Goal: Task Accomplishment & Management: Complete application form

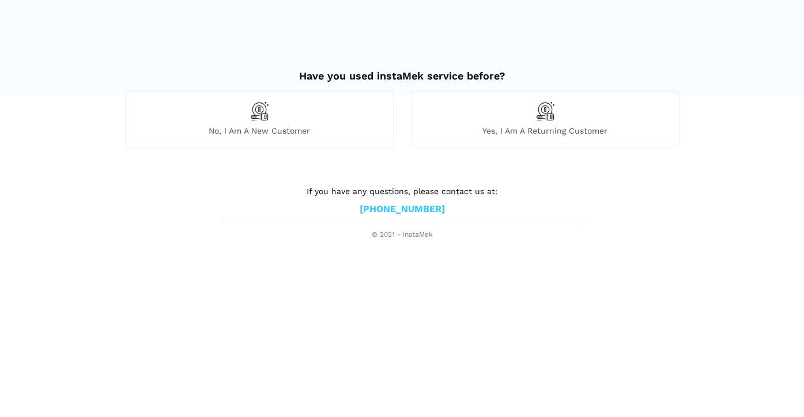
click at [277, 120] on div "No, I am a new customer" at bounding box center [259, 118] width 269 height 56
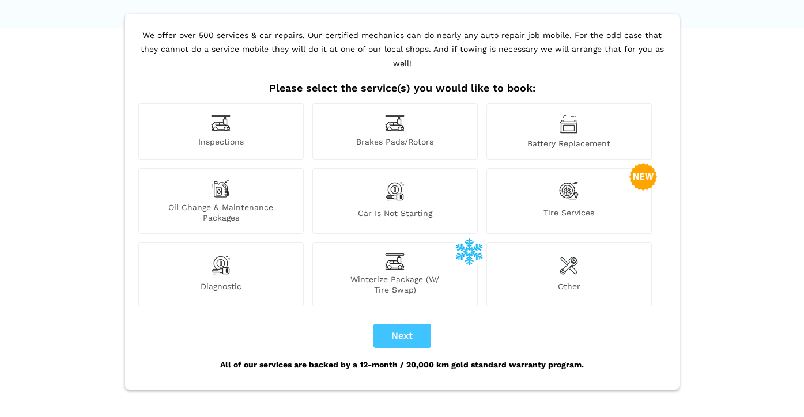
scroll to position [68, 0]
click at [568, 180] on img at bounding box center [569, 191] width 20 height 24
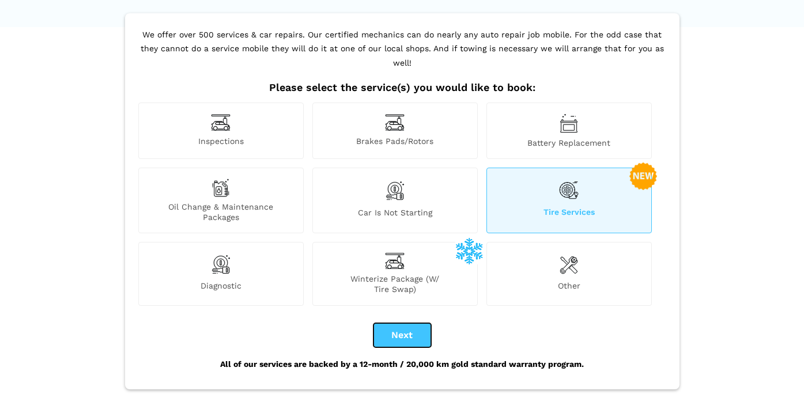
click at [394, 323] on button "Next" at bounding box center [402, 335] width 58 height 24
checkbox input "true"
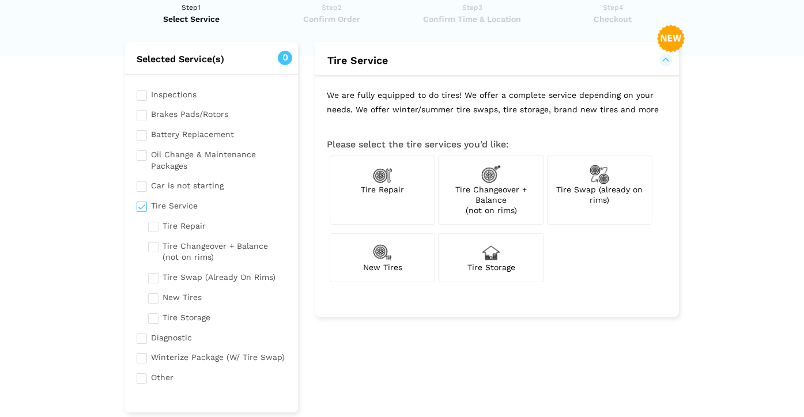
scroll to position [40, 0]
click at [380, 256] on img at bounding box center [383, 251] width 20 height 20
checkbox input "true"
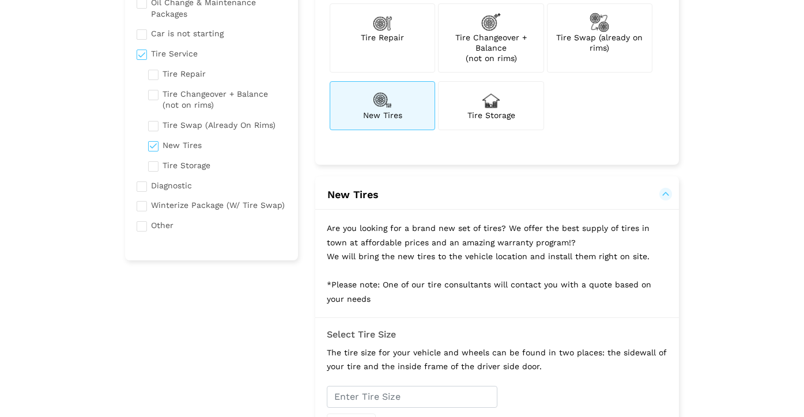
scroll to position [0, 0]
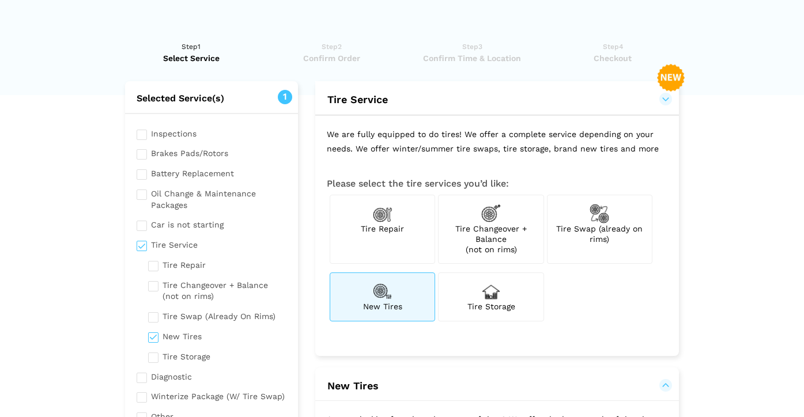
click at [392, 240] on div "Tire Repair" at bounding box center [382, 230] width 105 height 70
checkbox input "true"
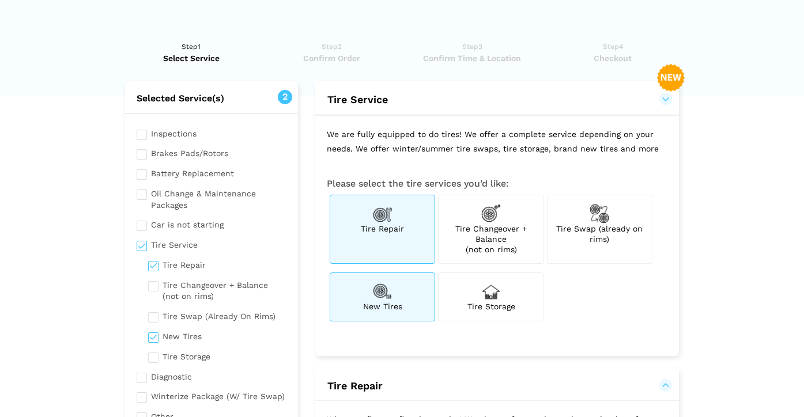
click at [392, 293] on div "New Tires" at bounding box center [382, 297] width 105 height 48
checkbox input "false"
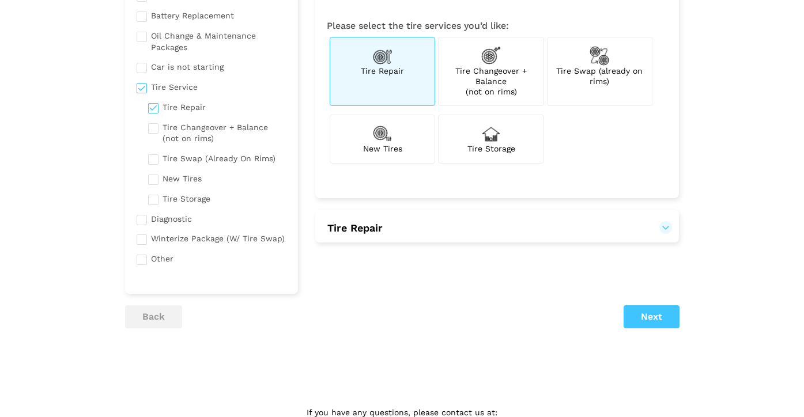
scroll to position [63, 0]
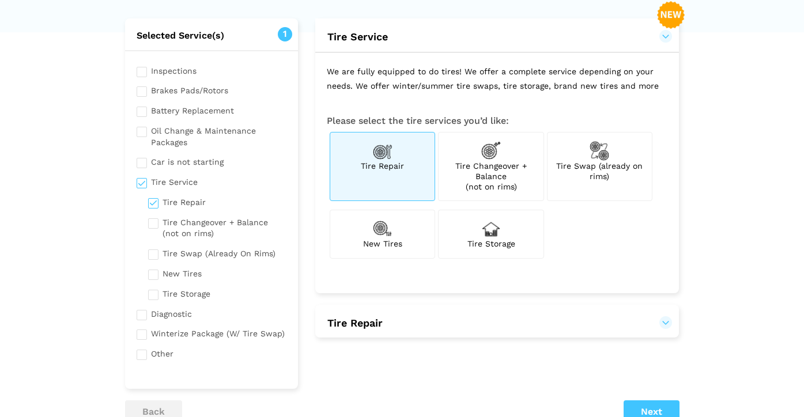
click at [479, 327] on button "Tire Repair" at bounding box center [497, 323] width 341 height 14
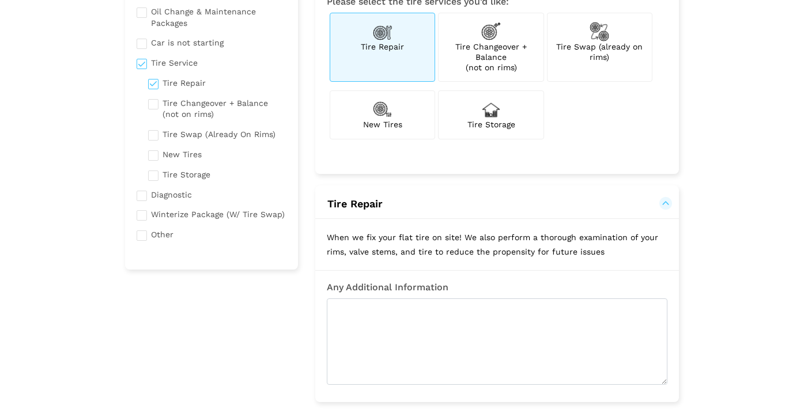
scroll to position [186, 0]
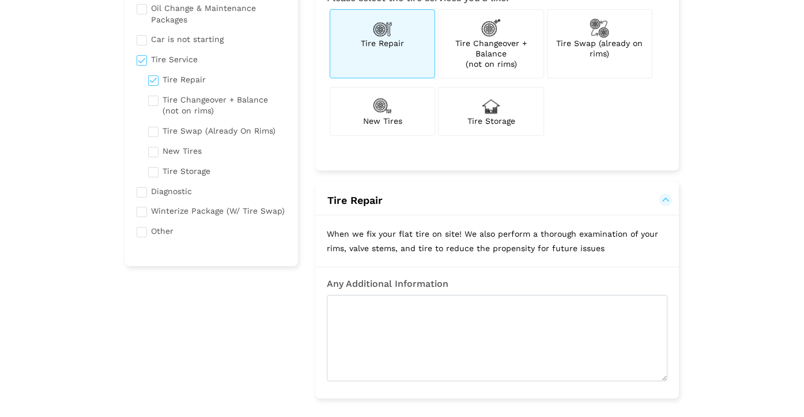
click at [665, 204] on button "Tire Repair" at bounding box center [497, 201] width 341 height 14
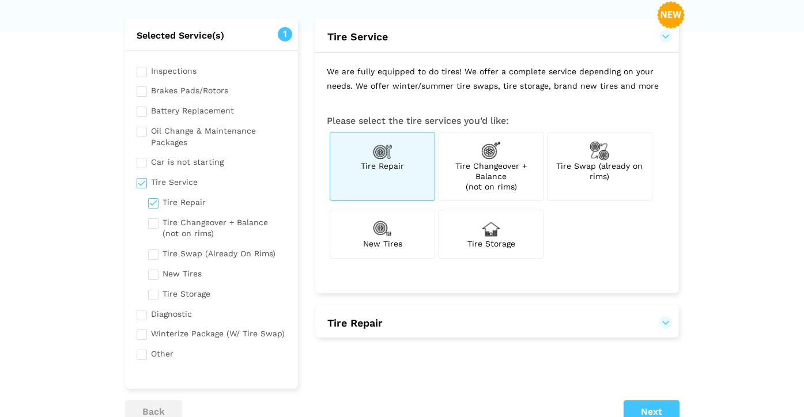
scroll to position [66, 0]
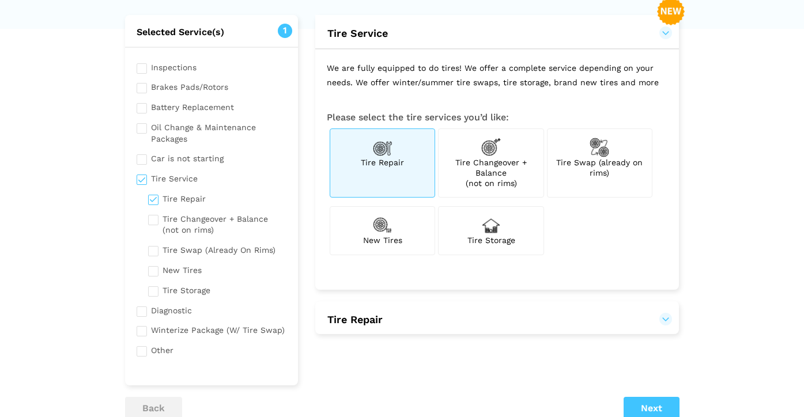
click at [486, 158] on span "Tire Changeover + Balance (not on rims)" at bounding box center [490, 173] width 71 height 30
checkbox input "true"
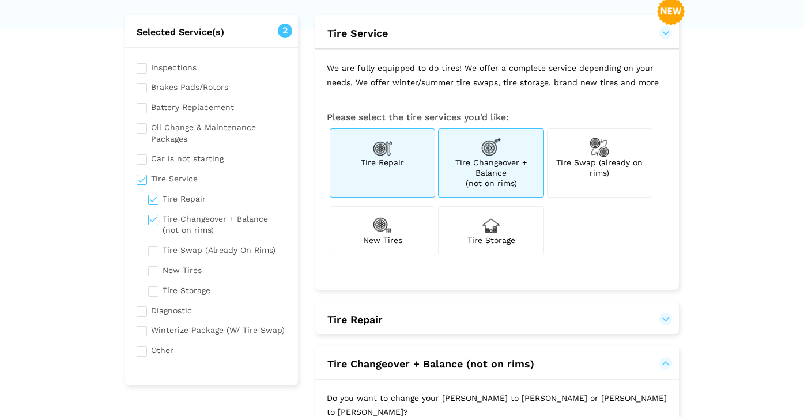
click at [365, 170] on div "Tire Repair" at bounding box center [382, 164] width 105 height 70
checkbox input "false"
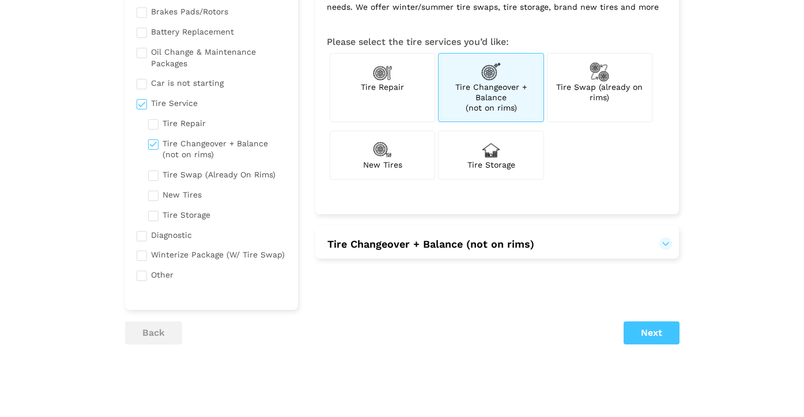
scroll to position [145, 0]
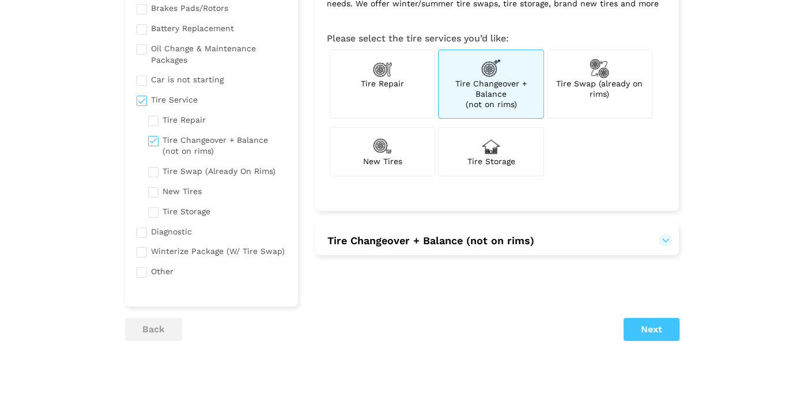
click at [659, 239] on button "Tire Changeover + Balance (not on rims)" at bounding box center [497, 241] width 341 height 14
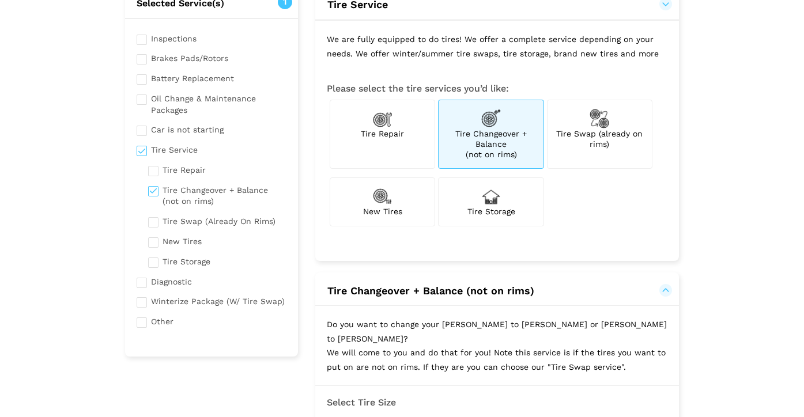
scroll to position [98, 0]
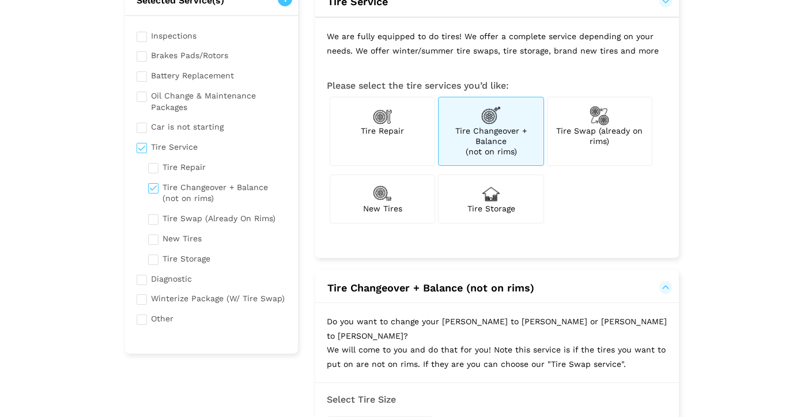
click at [661, 290] on button "Tire Changeover + Balance (not on rims)" at bounding box center [497, 288] width 341 height 14
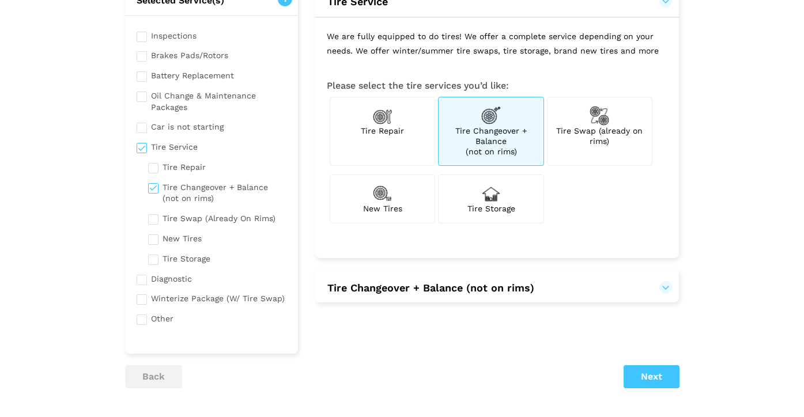
click at [599, 146] on div "Tire Swap (already on rims)" at bounding box center [599, 132] width 105 height 70
checkbox input "true"
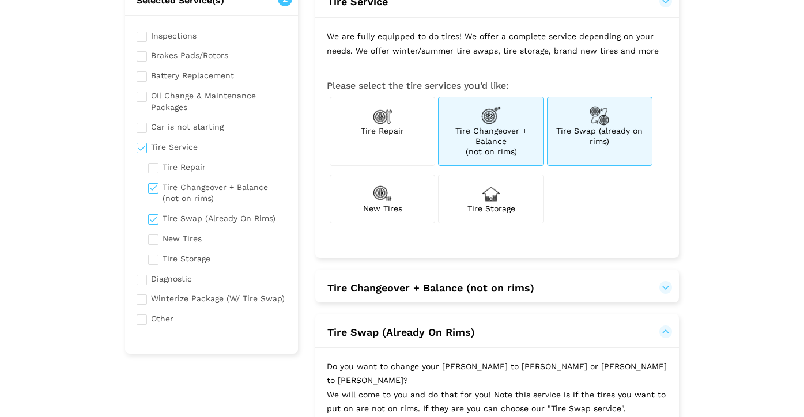
click at [493, 158] on div "Tire Changeover + Balance (not on rims)" at bounding box center [490, 132] width 105 height 70
checkbox input "false"
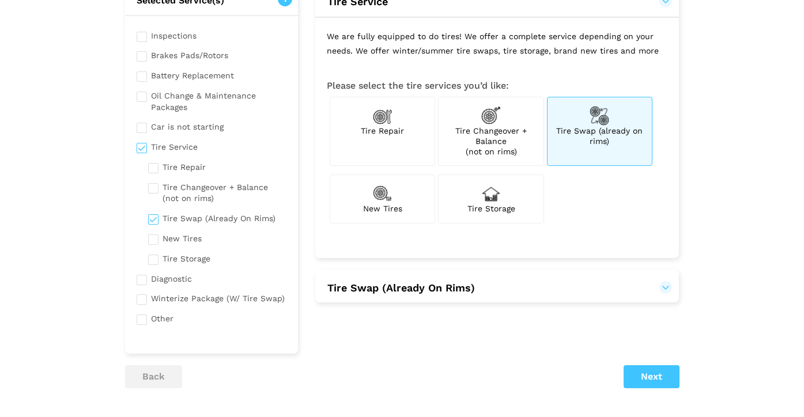
click at [643, 285] on button "Tire Swap (Already On Rims)" at bounding box center [497, 288] width 341 height 14
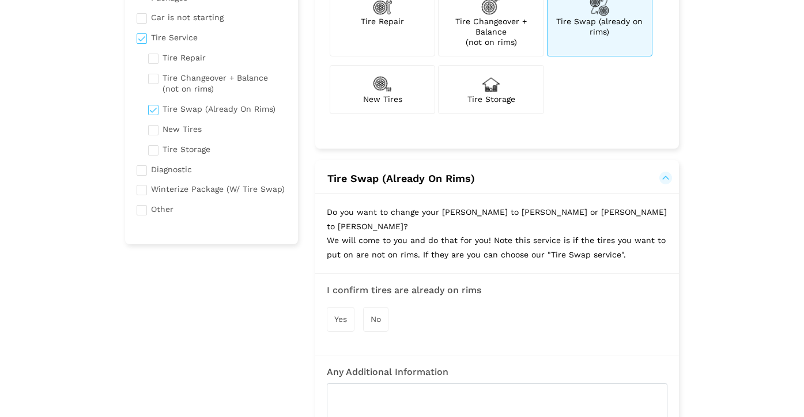
scroll to position [224, 0]
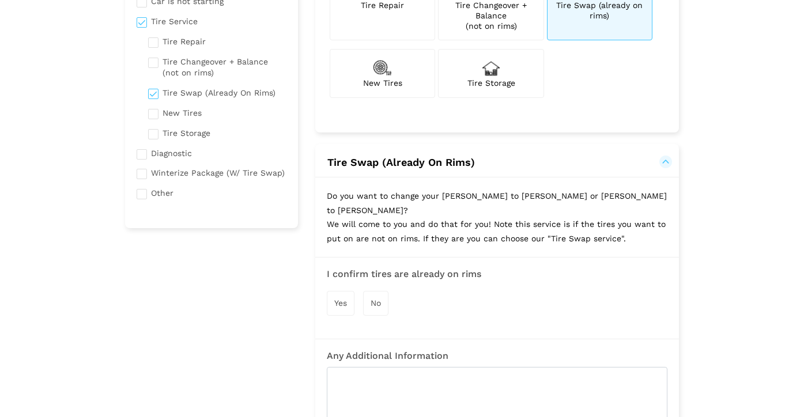
click at [660, 163] on button "Tire Swap (Already On Rims)" at bounding box center [497, 163] width 341 height 14
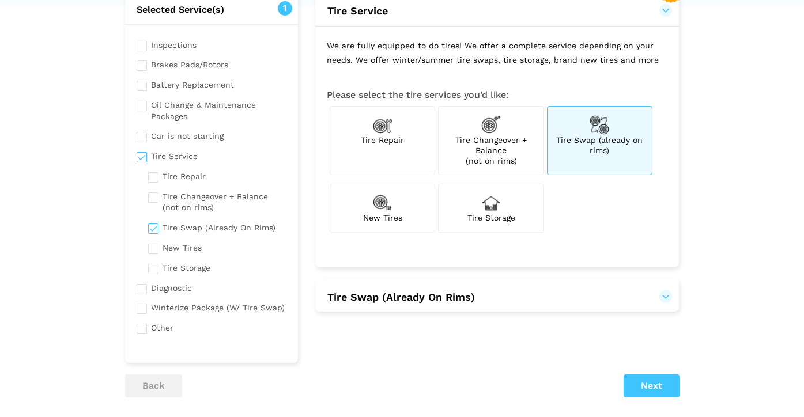
scroll to position [90, 0]
click at [614, 145] on div "Tire Swap (already on rims)" at bounding box center [599, 140] width 105 height 70
checkbox input "false"
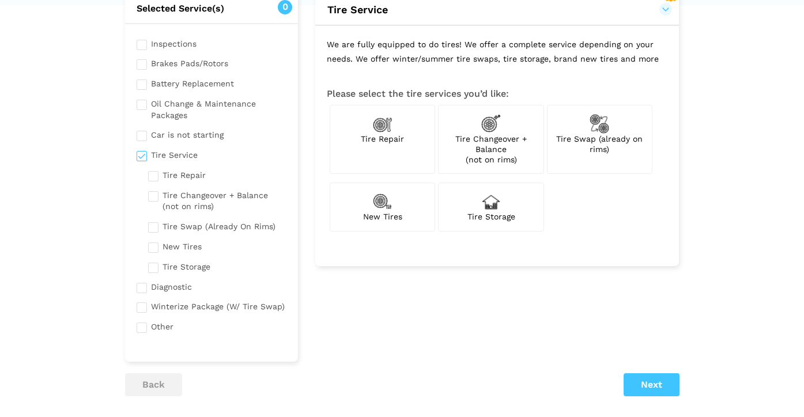
click at [372, 134] on span "Tire Repair" at bounding box center [382, 138] width 43 height 9
checkbox input "true"
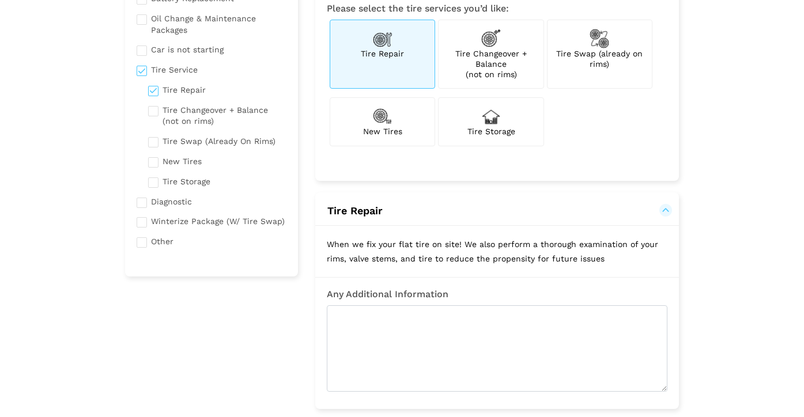
scroll to position [278, 0]
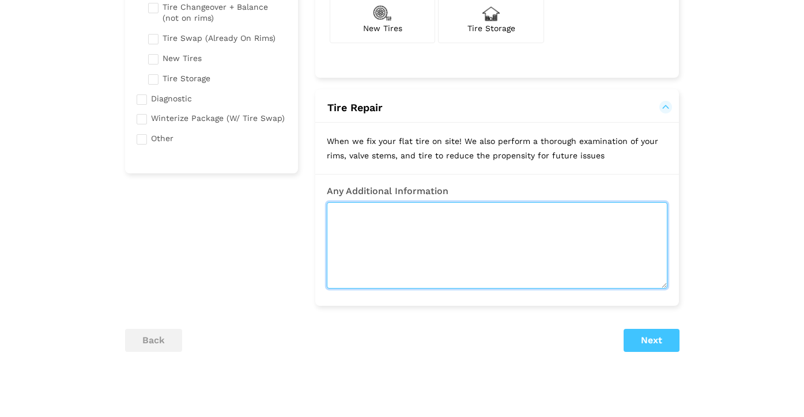
click at [504, 242] on textarea at bounding box center [497, 245] width 341 height 86
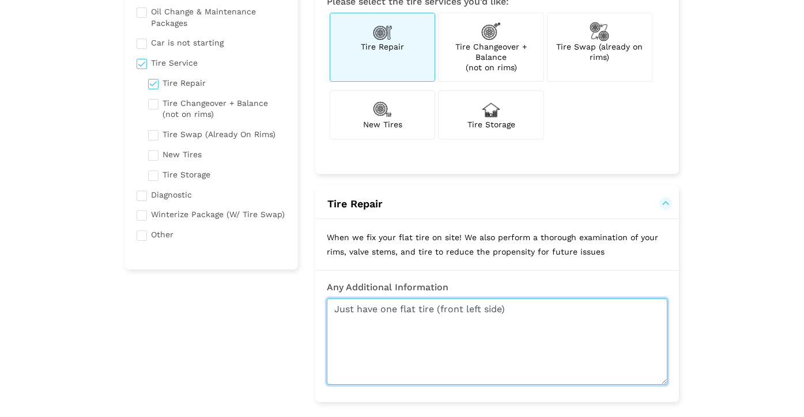
scroll to position [0, 0]
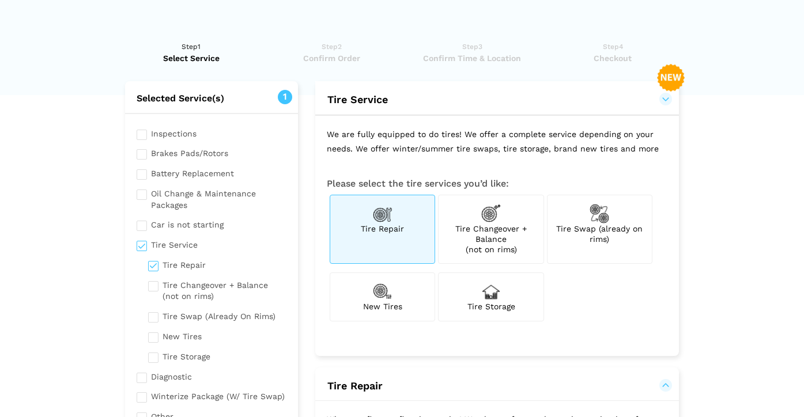
type textarea "Just have one flat tire (front left side)"
